Goal: Transaction & Acquisition: Purchase product/service

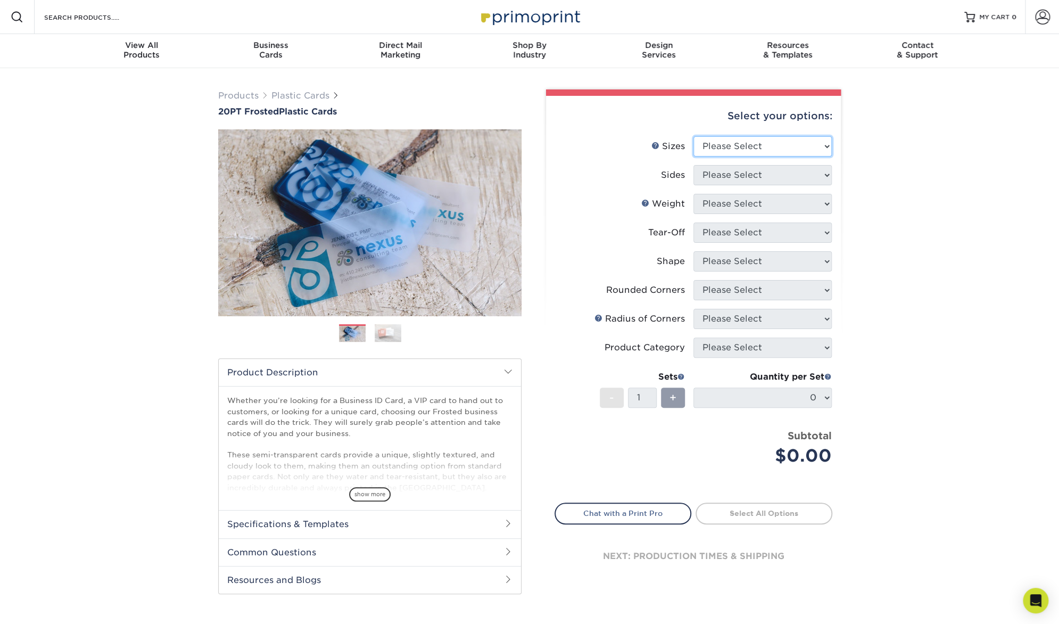
click at [720, 149] on select "Please Select 2" x 3.5" 2" x 8" 2.12" x 3.375" 2.5" x 2.5" 4.25" x 6"" at bounding box center [763, 146] width 138 height 20
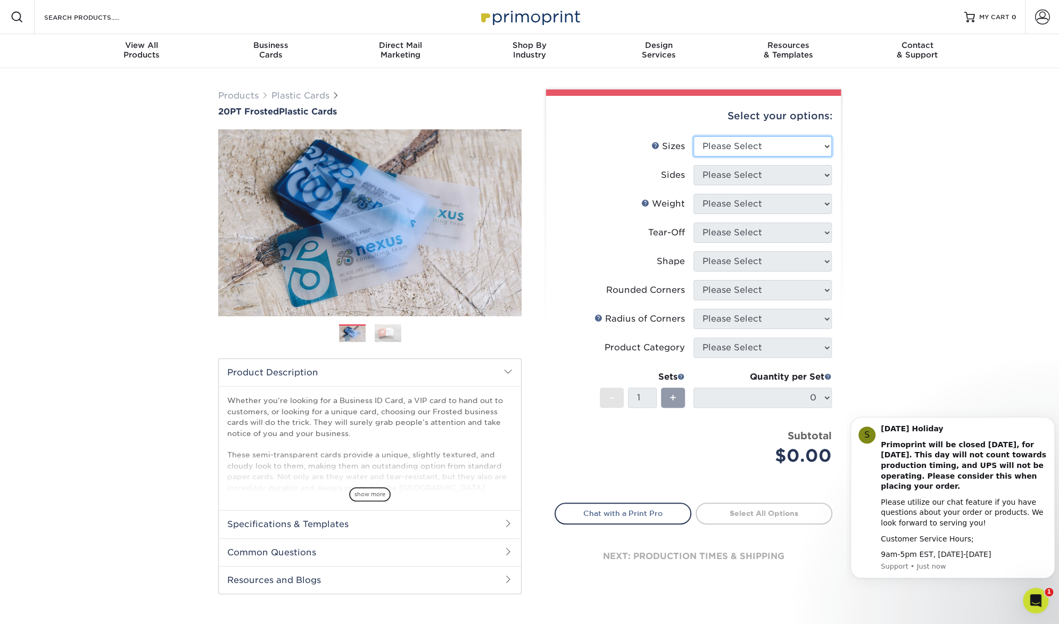
select select "2.00x3.50"
click at [694, 136] on select "Please Select 2" x 3.5" 2" x 8" 2.12" x 3.375" 2.5" x 2.5" 4.25" x 6"" at bounding box center [763, 146] width 138 height 20
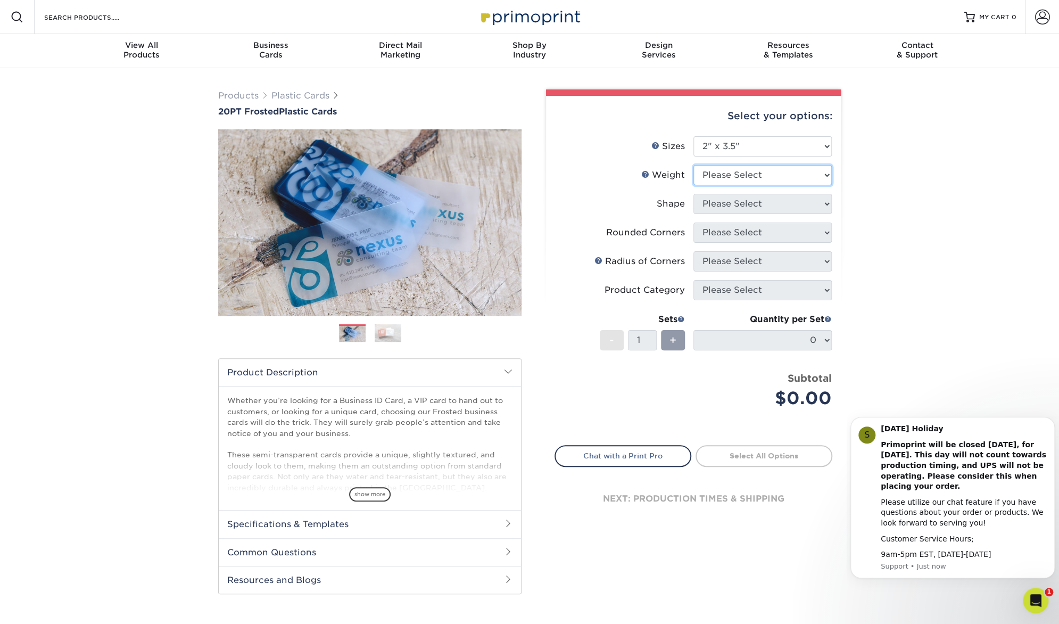
click at [776, 172] on select "Please Select 20PT Frosted Plastic 20PT Frosted Plastic" at bounding box center [763, 175] width 138 height 20
select select "20PT Frosted Plastic"
click at [694, 165] on select "Please Select 20PT Frosted Plastic 20PT Frosted Plastic" at bounding box center [763, 175] width 138 height 20
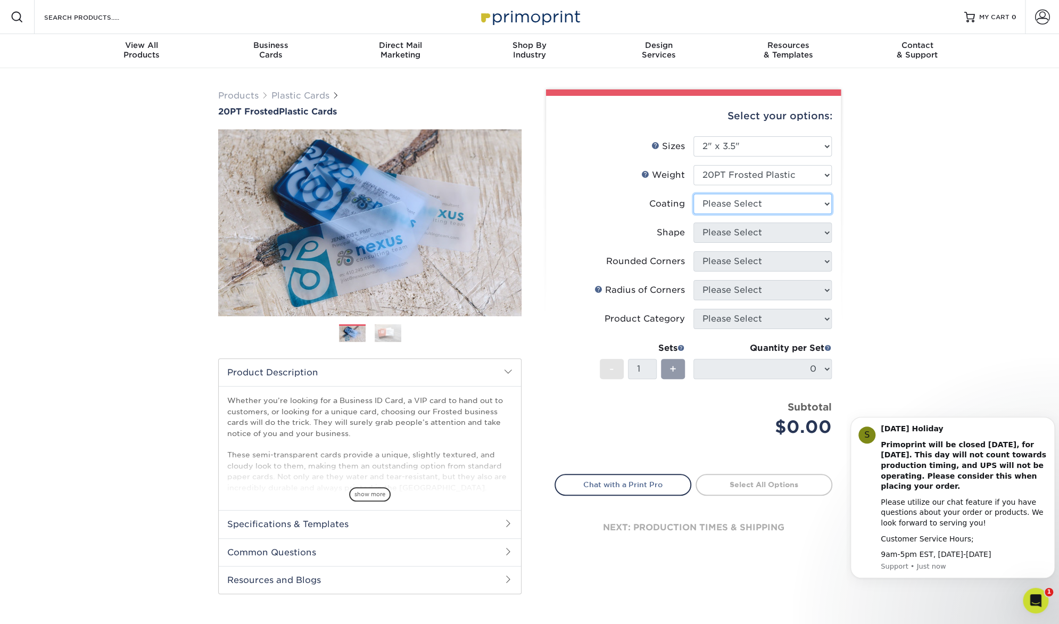
click at [797, 209] on select at bounding box center [763, 204] width 138 height 20
select select "3e7618de-abca-4bda-9f97-8b9129e913d8"
click at [694, 194] on select at bounding box center [763, 204] width 138 height 20
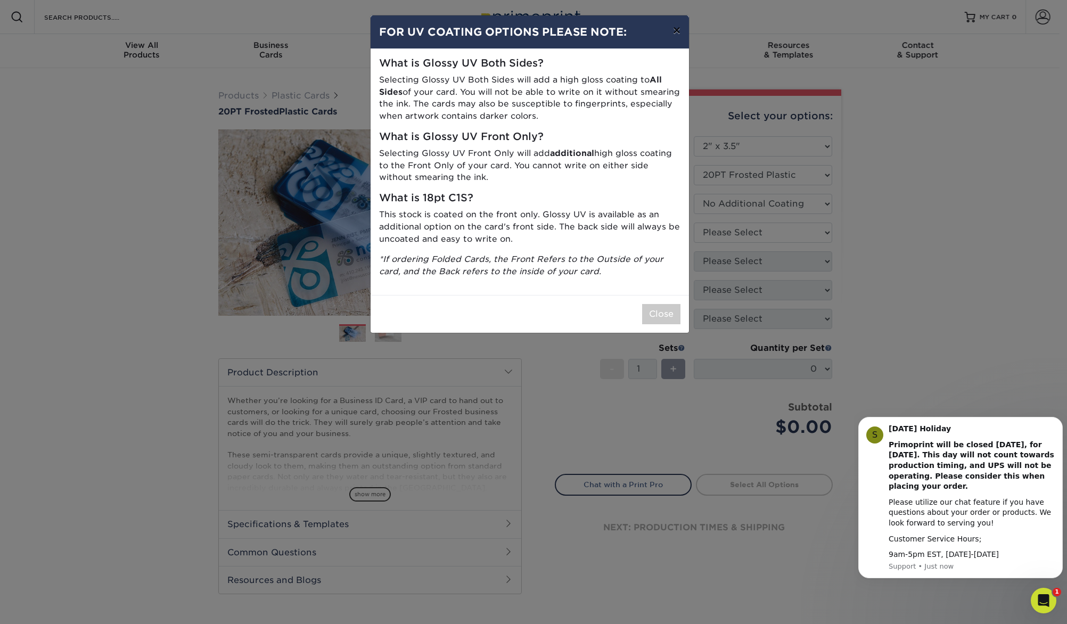
click at [678, 43] on button "×" at bounding box center [676, 30] width 24 height 30
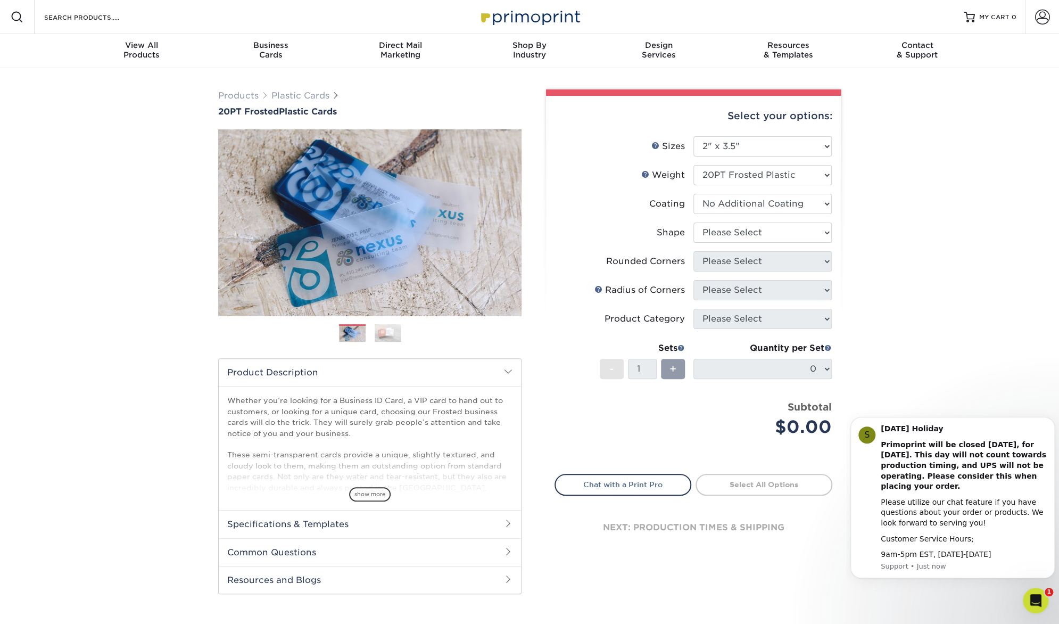
click at [651, 346] on div "Resources Menu Search Products Account SIGN IN CREATE AN ACCOUNT forgot passwor…" at bounding box center [529, 474] width 1059 height 948
click at [779, 221] on li "Coating" at bounding box center [693, 208] width 277 height 29
click at [781, 244] on li "Shape Please Select Oval Standard" at bounding box center [693, 237] width 277 height 29
click at [775, 233] on select "Please Select Oval Standard" at bounding box center [763, 233] width 138 height 20
select select "oval"
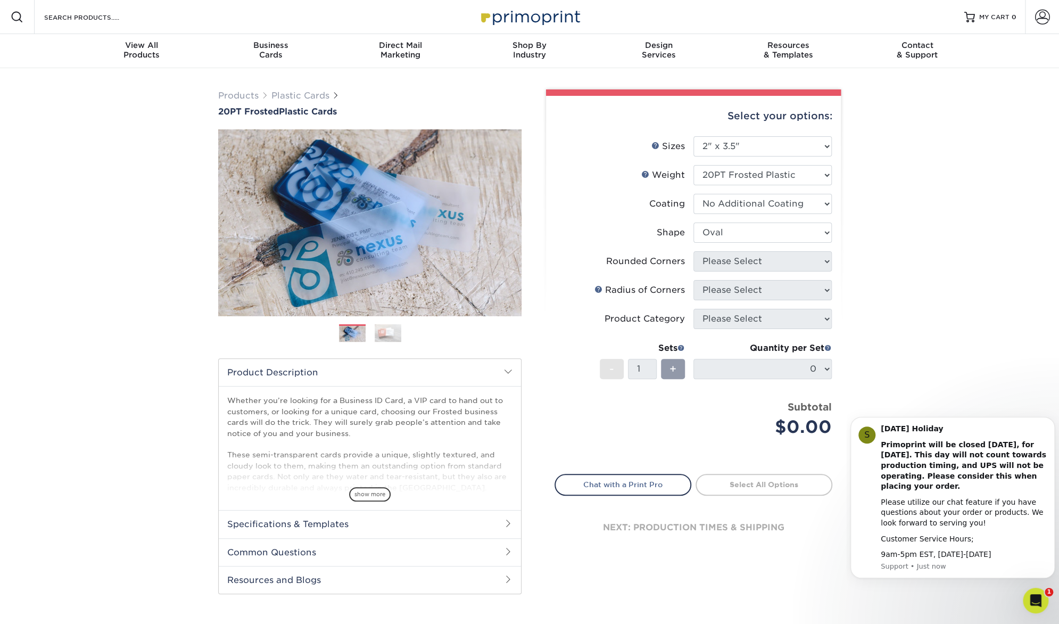
click at [694, 223] on select "Please Select Oval Standard" at bounding box center [763, 233] width 138 height 20
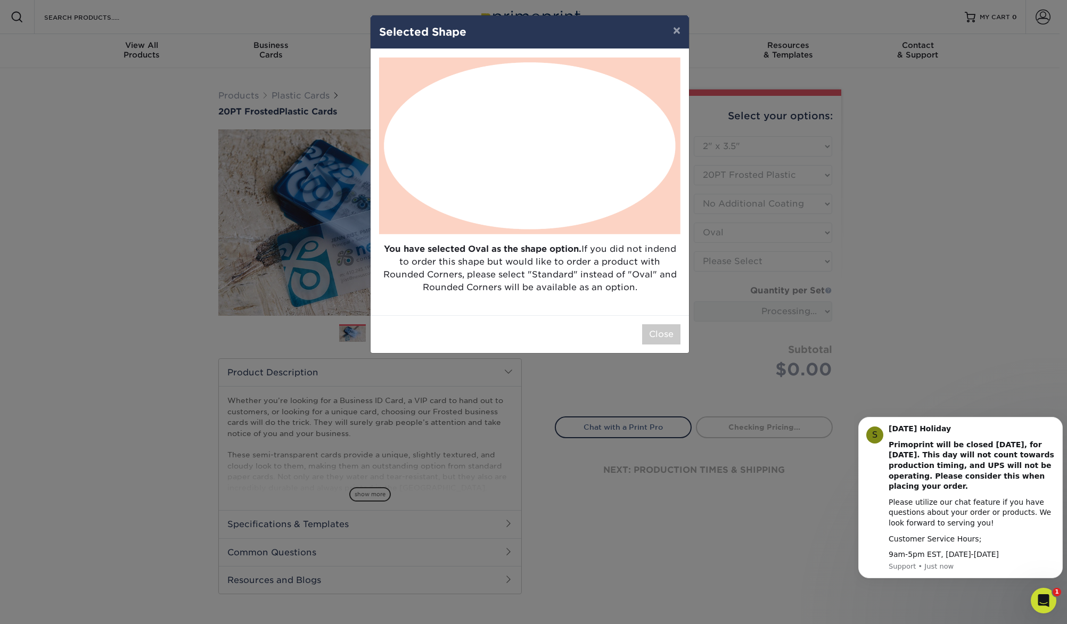
click at [665, 15] on div "× Selected Shape You have selected Oval as the shape option. If you did not ind…" at bounding box center [529, 184] width 319 height 339
click at [680, 43] on button "×" at bounding box center [676, 30] width 24 height 30
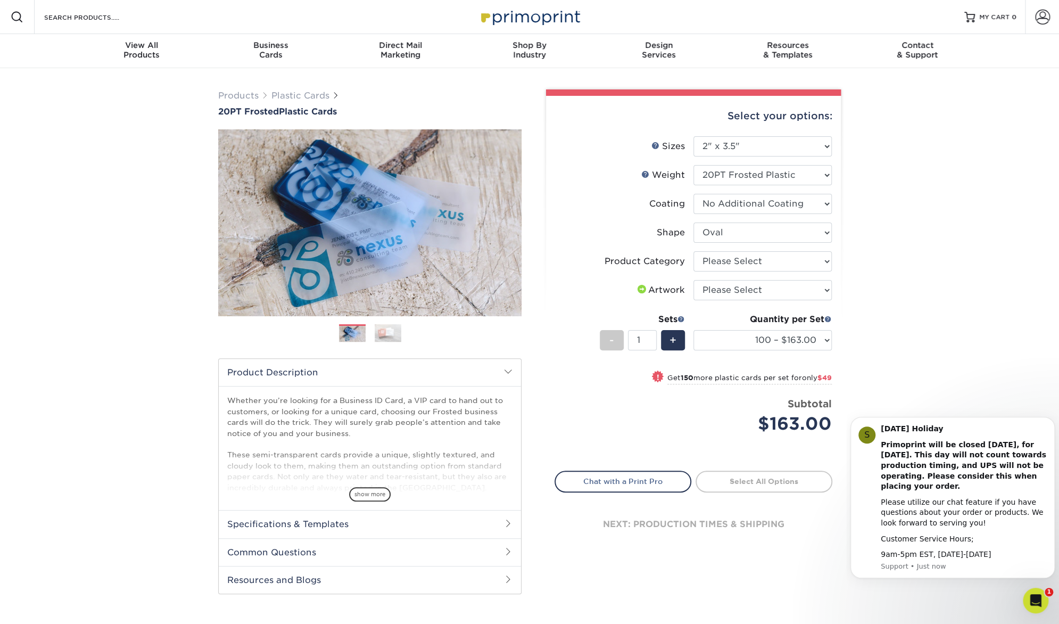
click at [627, 404] on div "Price per set $163.00" at bounding box center [624, 417] width 138 height 40
click at [753, 270] on select "Please Select Business Cards" at bounding box center [763, 261] width 138 height 20
select select "3b5148f1-0588-4f88-a218-97bcfdce65c1"
click at [694, 251] on select "Please Select Business Cards" at bounding box center [763, 261] width 138 height 20
click at [741, 292] on select "Please Select I will upload files I need a design - $100" at bounding box center [763, 290] width 138 height 20
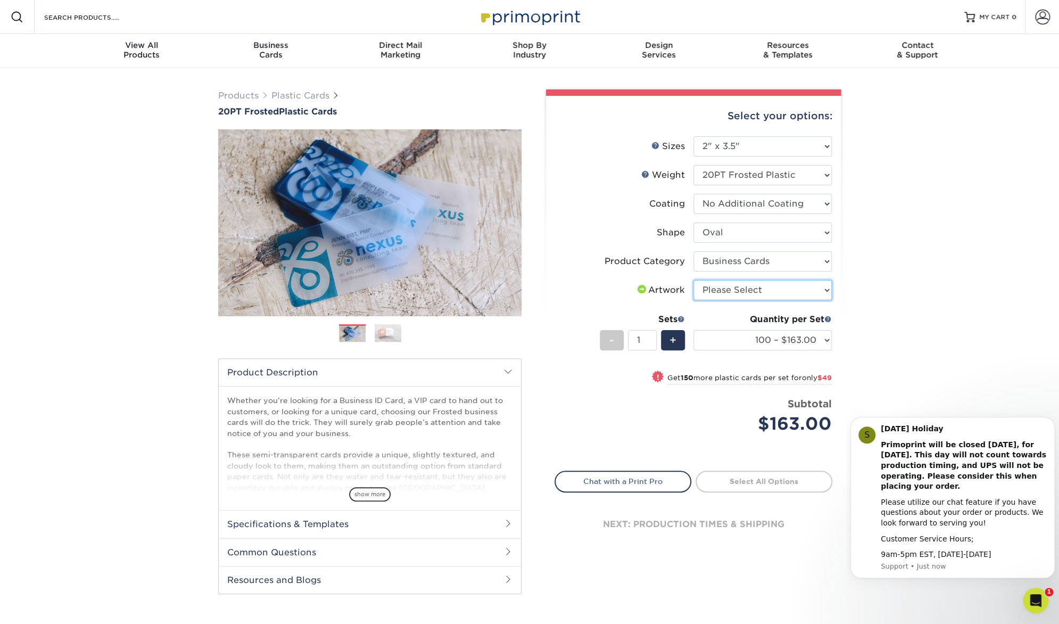
select select "upload"
click at [694, 280] on select "Please Select I will upload files I need a design - $100" at bounding box center [763, 290] width 138 height 20
